Goal: Information Seeking & Learning: Learn about a topic

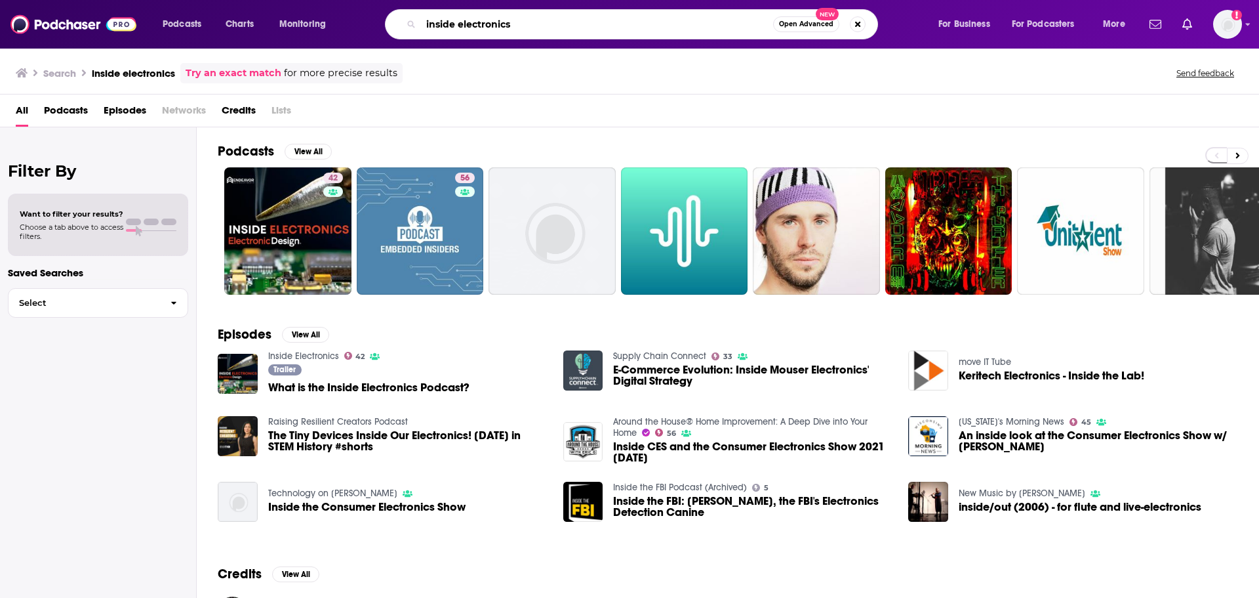
click at [593, 33] on input "inside electronics" at bounding box center [597, 24] width 352 height 21
type input "inside electronics [PERSON_NAME]"
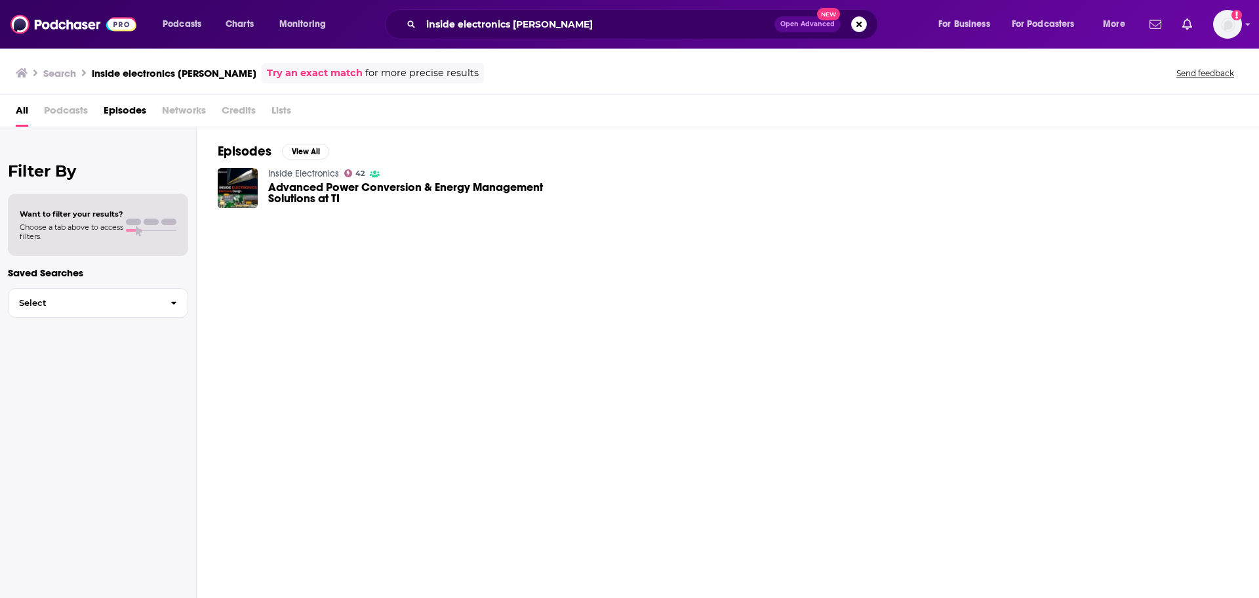
click at [521, 188] on span "Advanced Power Conversion & Energy Management Solutions at TI" at bounding box center [407, 193] width 279 height 22
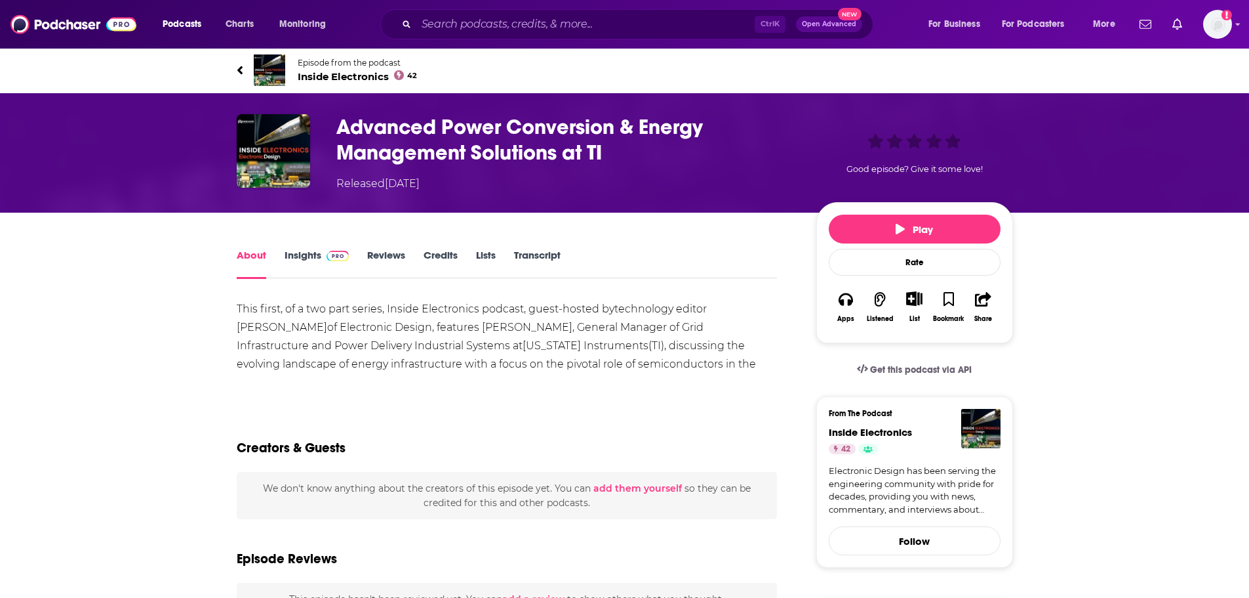
click at [447, 150] on h1 "Advanced Power Conversion & Energy Management Solutions at TI" at bounding box center [565, 139] width 459 height 51
click at [262, 166] on img "Advanced Power Conversion & Energy Management Solutions at TI" at bounding box center [273, 150] width 73 height 73
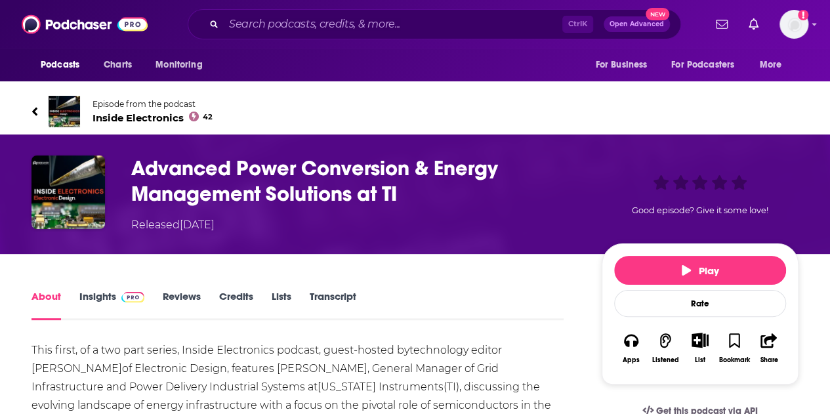
click at [99, 122] on span "Inside Electronics 42" at bounding box center [152, 117] width 120 height 12
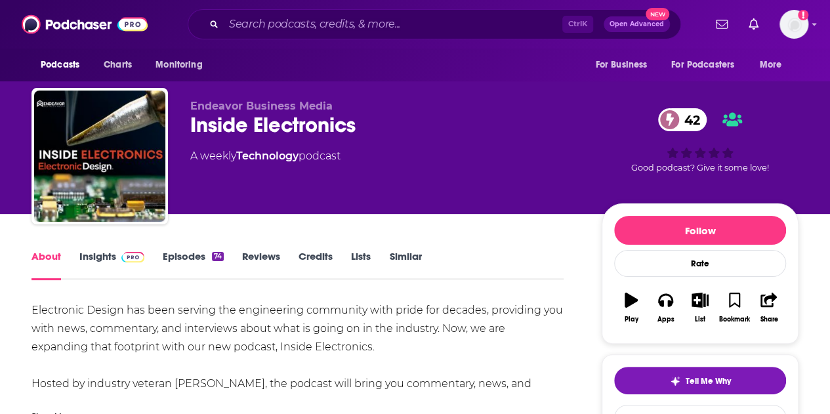
click at [104, 258] on link "Insights" at bounding box center [111, 265] width 65 height 30
